Goal: Find specific page/section: Find specific page/section

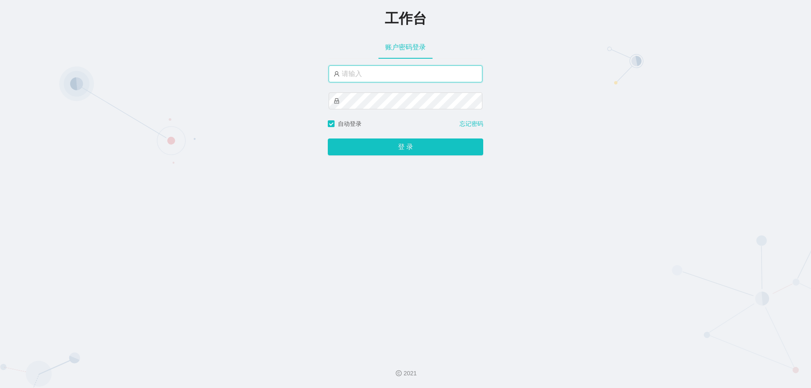
click at [383, 71] on input "text" at bounding box center [406, 73] width 154 height 17
type input "jishu"
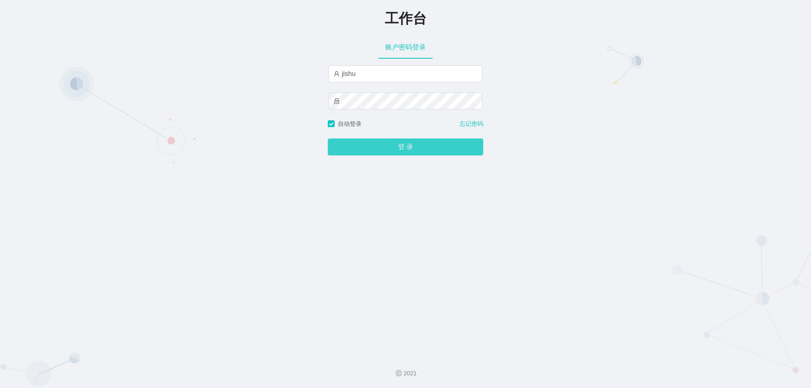
click at [386, 144] on button "登 录" at bounding box center [405, 147] width 155 height 17
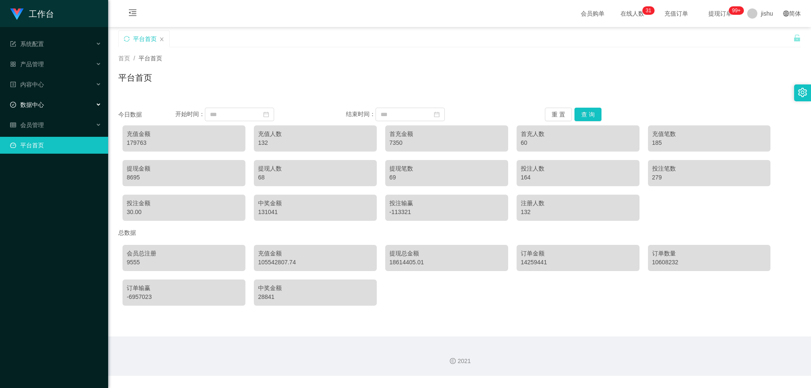
click at [48, 106] on div "数据中心" at bounding box center [54, 104] width 108 height 17
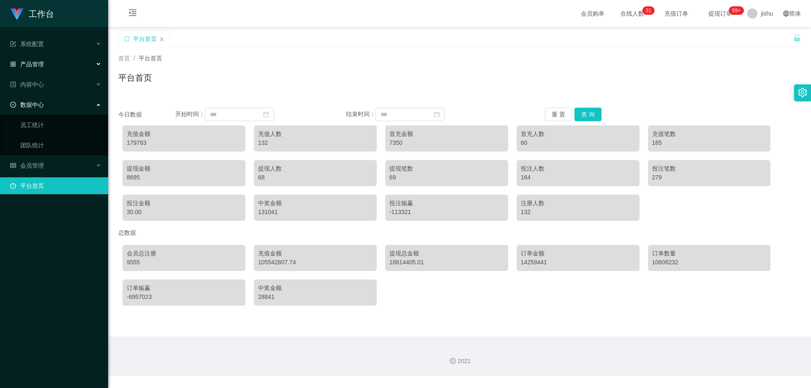
click at [46, 63] on div "产品管理" at bounding box center [54, 64] width 108 height 17
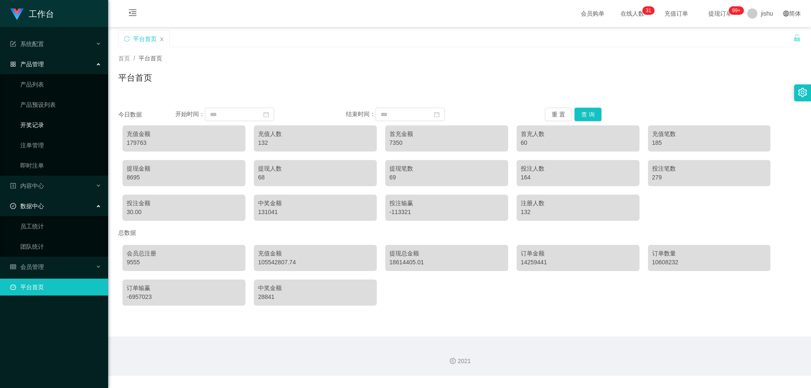
click at [37, 127] on link "开奖记录" at bounding box center [60, 125] width 81 height 17
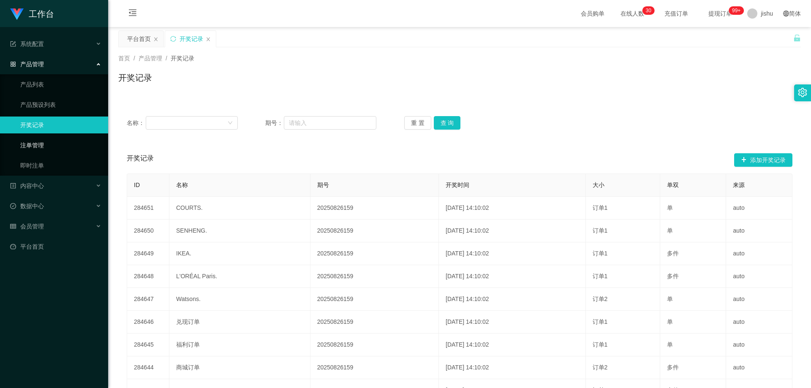
click at [38, 143] on link "注单管理" at bounding box center [60, 145] width 81 height 17
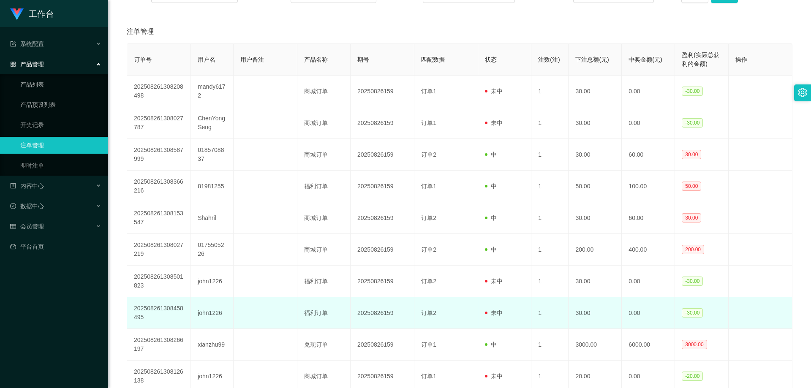
scroll to position [197, 0]
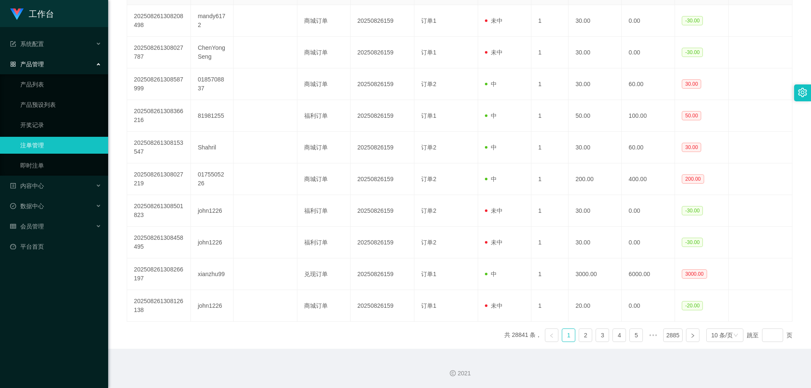
click at [283, 327] on div "订单号 用户名 用户备注 产品名称 期号 匹配数据 状态 注数(注) 下注总额(元) 中奖金额(元) 盈利(实际总获利的金额) 操作 202508261308…" at bounding box center [460, 161] width 666 height 376
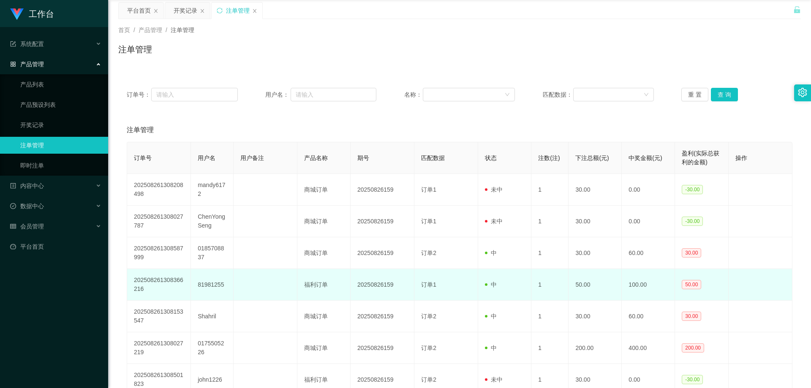
scroll to position [0, 0]
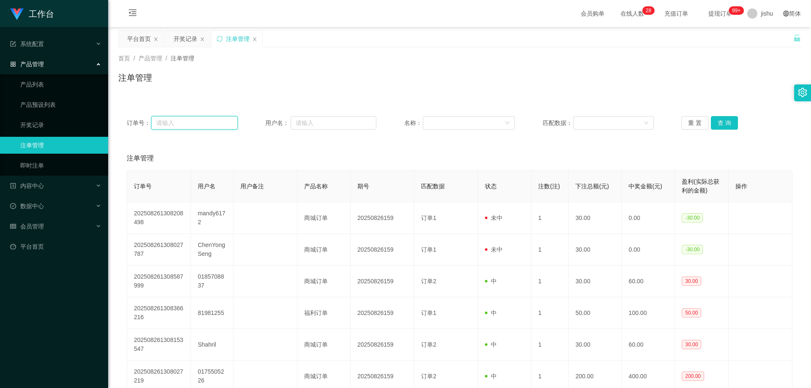
click at [196, 123] on input "text" at bounding box center [194, 123] width 86 height 14
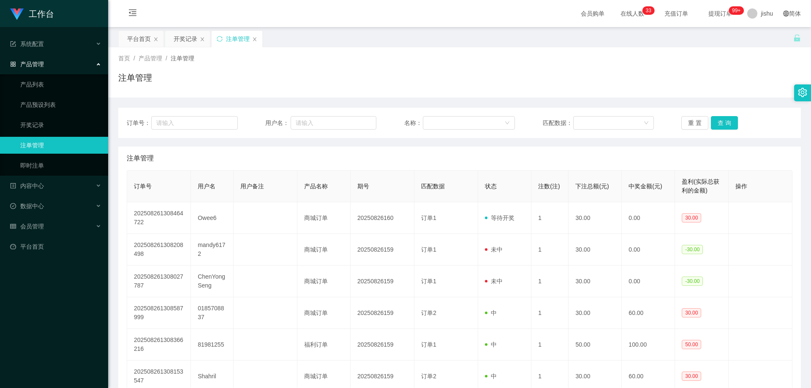
click at [64, 302] on div "工作台 系统配置 产品管理 产品列表 产品预设列表 开奖记录 注单管理 即时注单 内容中心 数据中心 会员管理 平台首页" at bounding box center [54, 194] width 108 height 388
click at [733, 71] on div "首页 / 产品管理 / 注单管理 / 注单管理" at bounding box center [459, 72] width 683 height 37
